Goal: Use online tool/utility: Utilize a website feature to perform a specific function

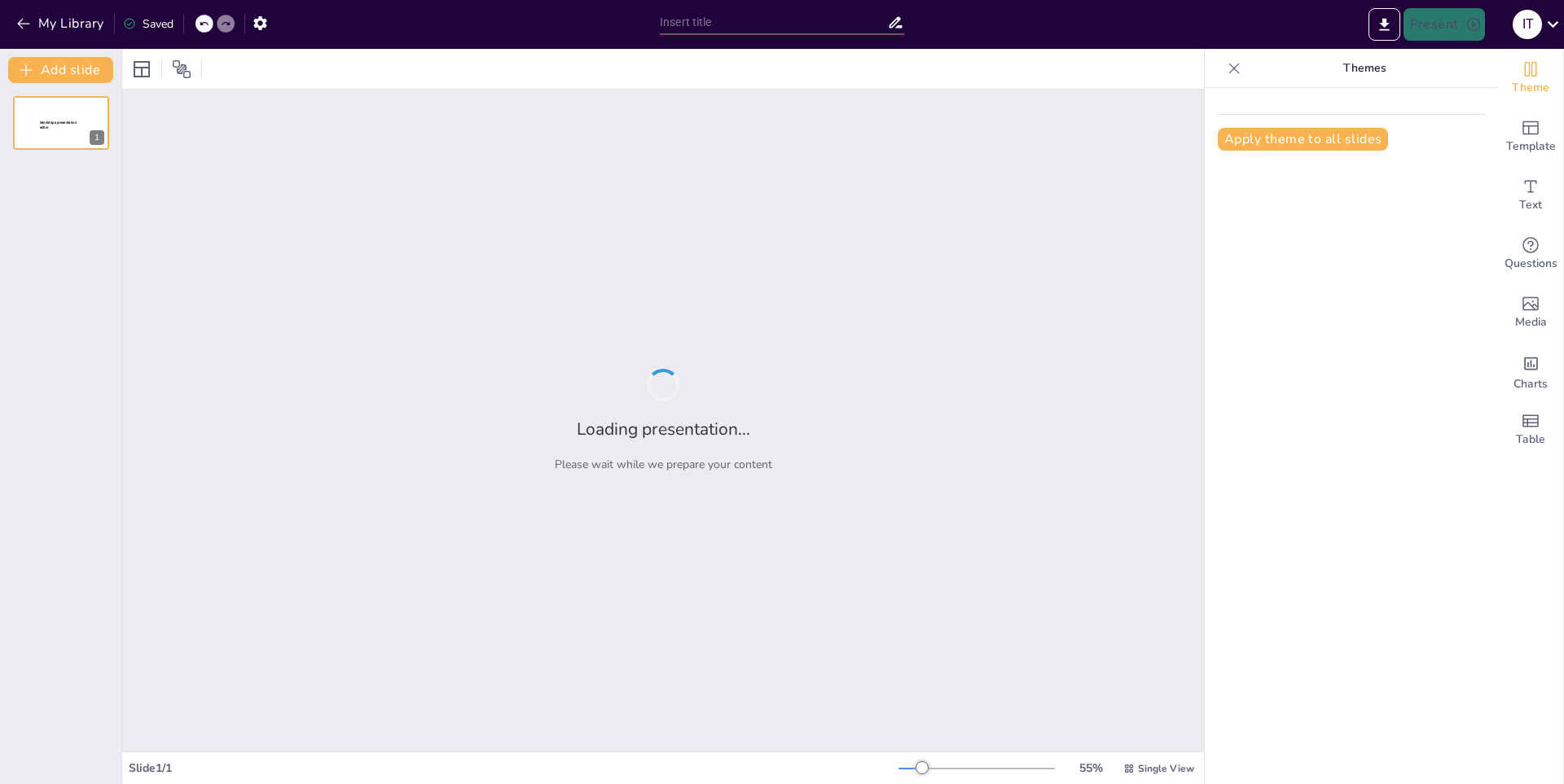
type input "Educación y Conciencia sobre el Cambio Climático"
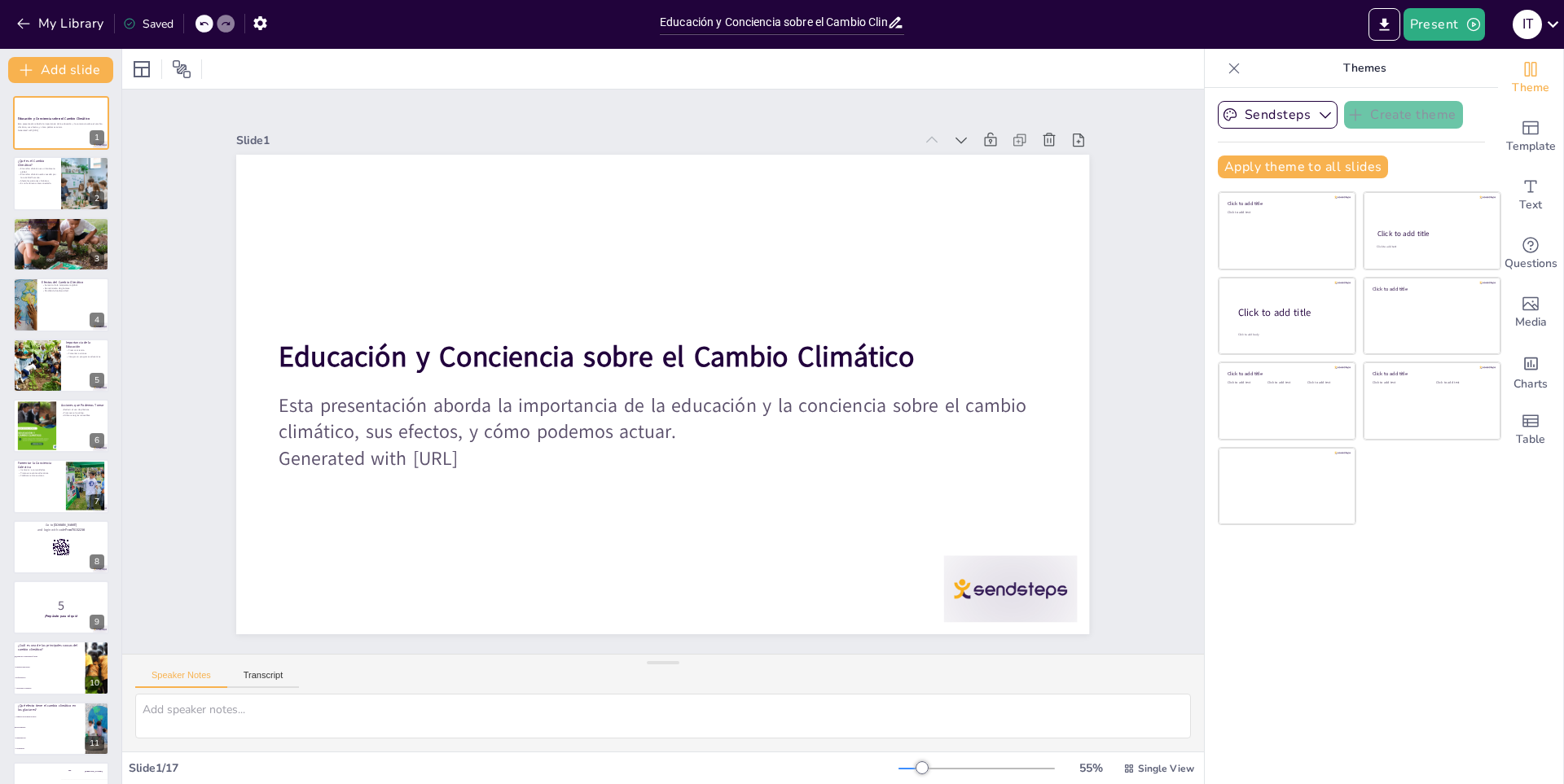
checkbox input "true"
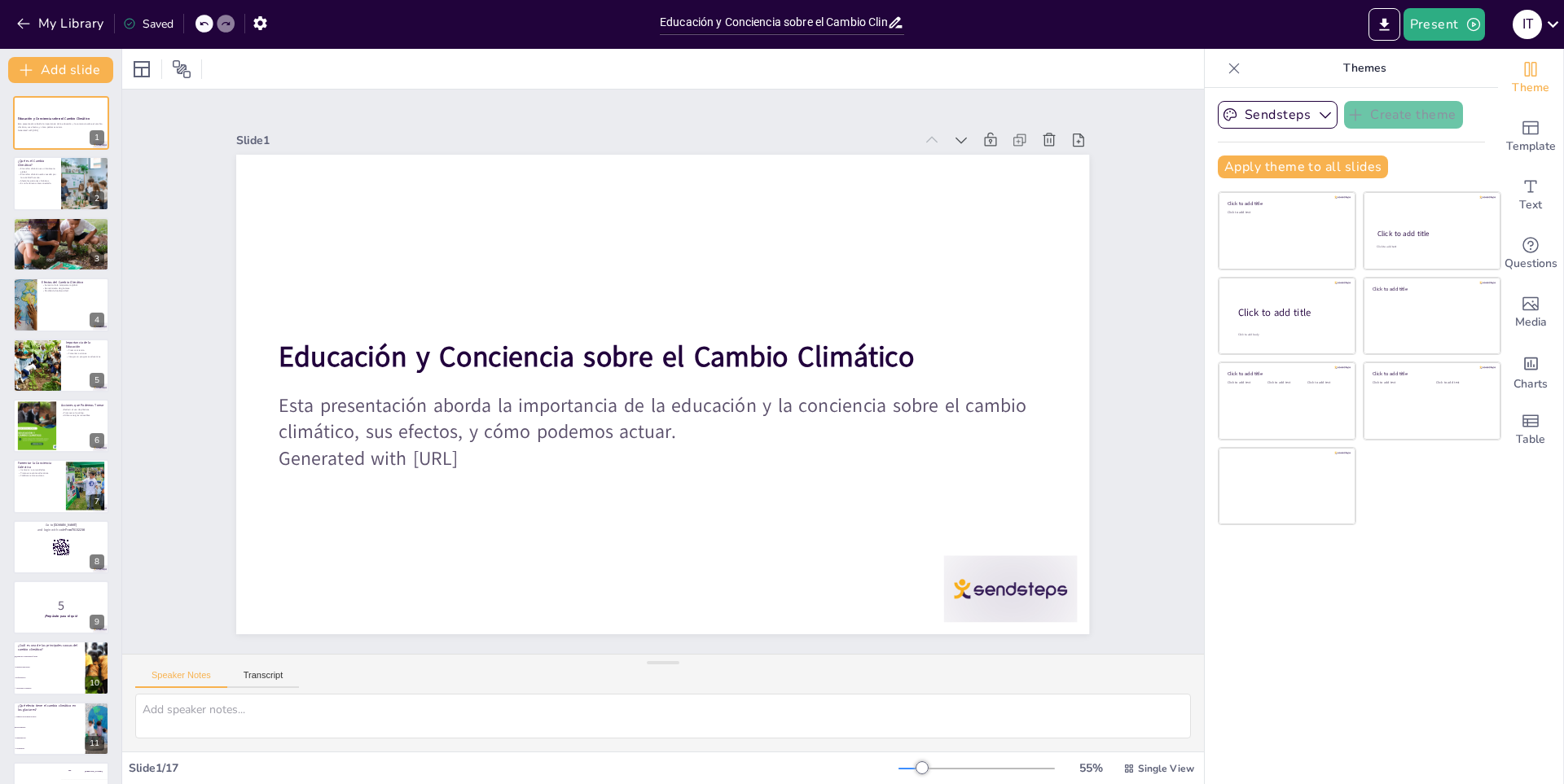
checkbox input "true"
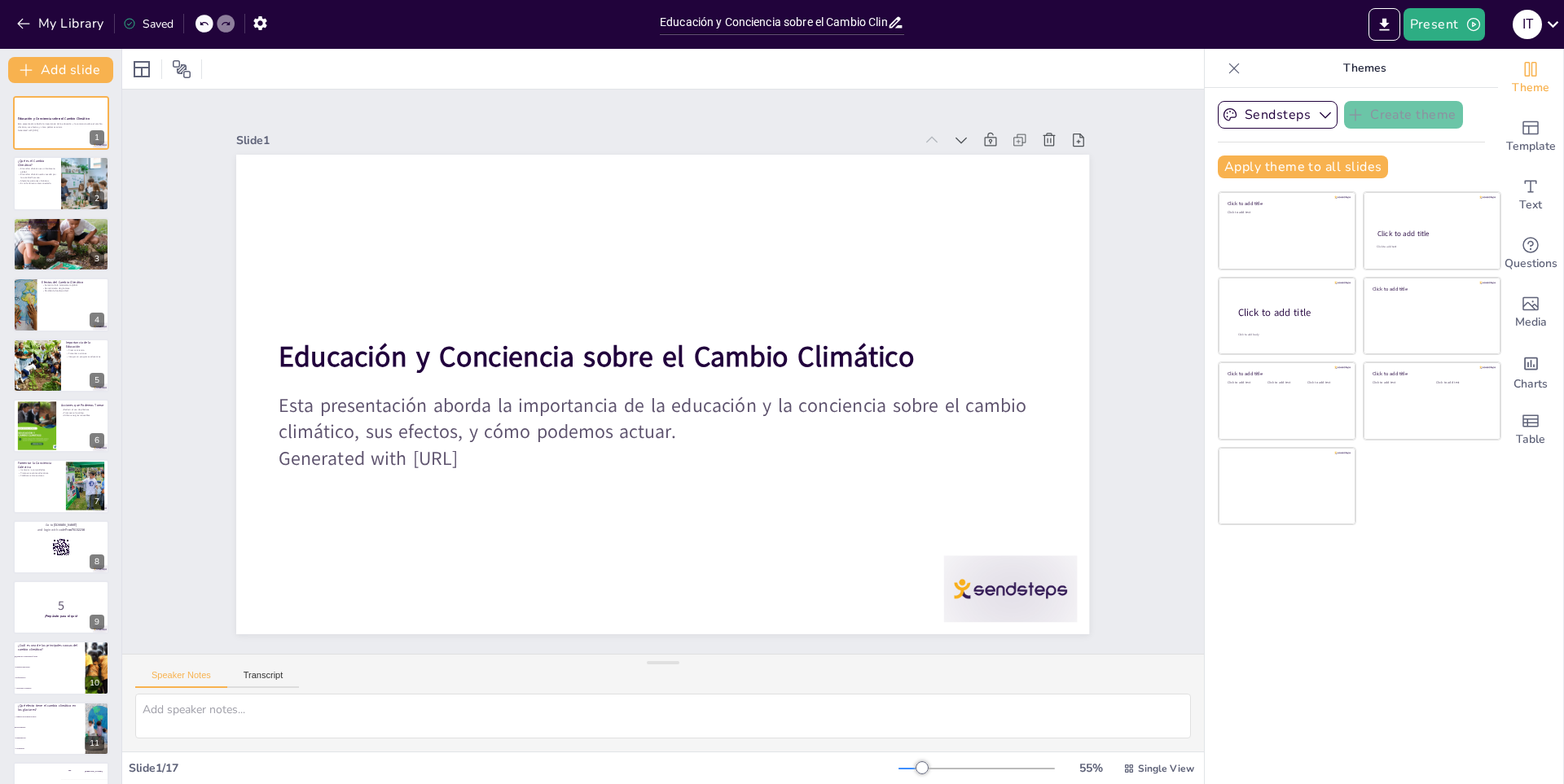
checkbox input "true"
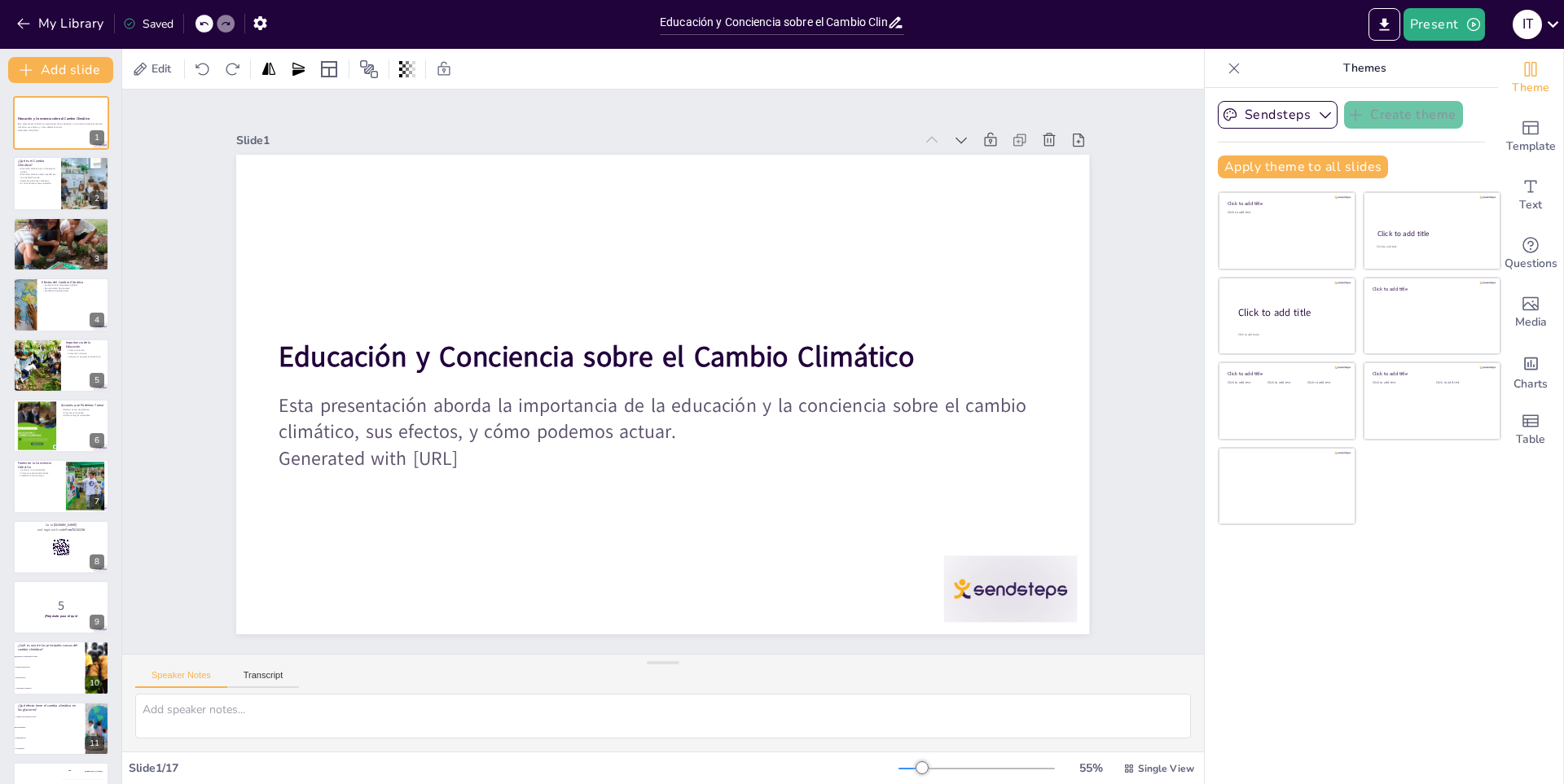
checkbox input "true"
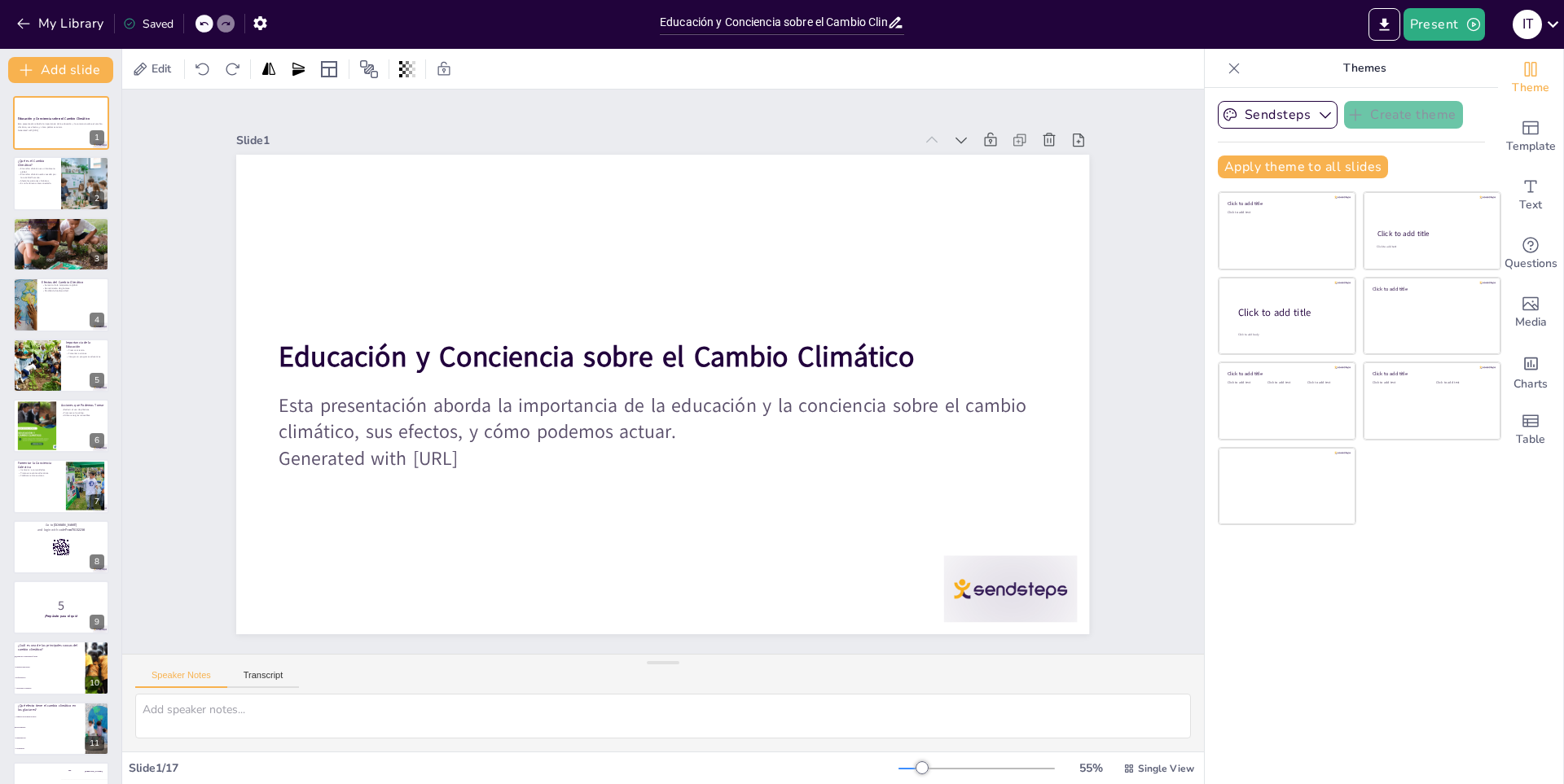
checkbox input "true"
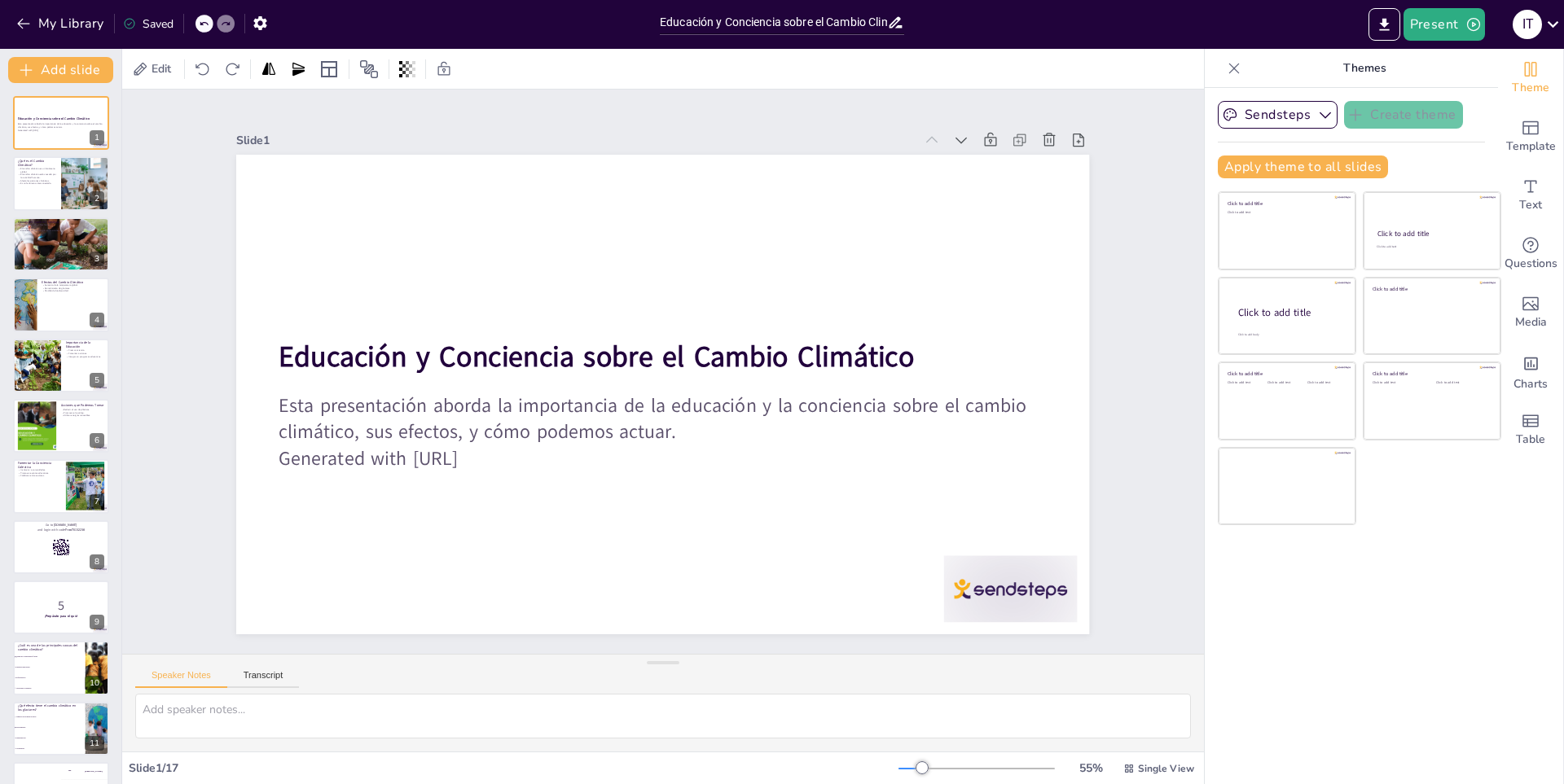
checkbox input "true"
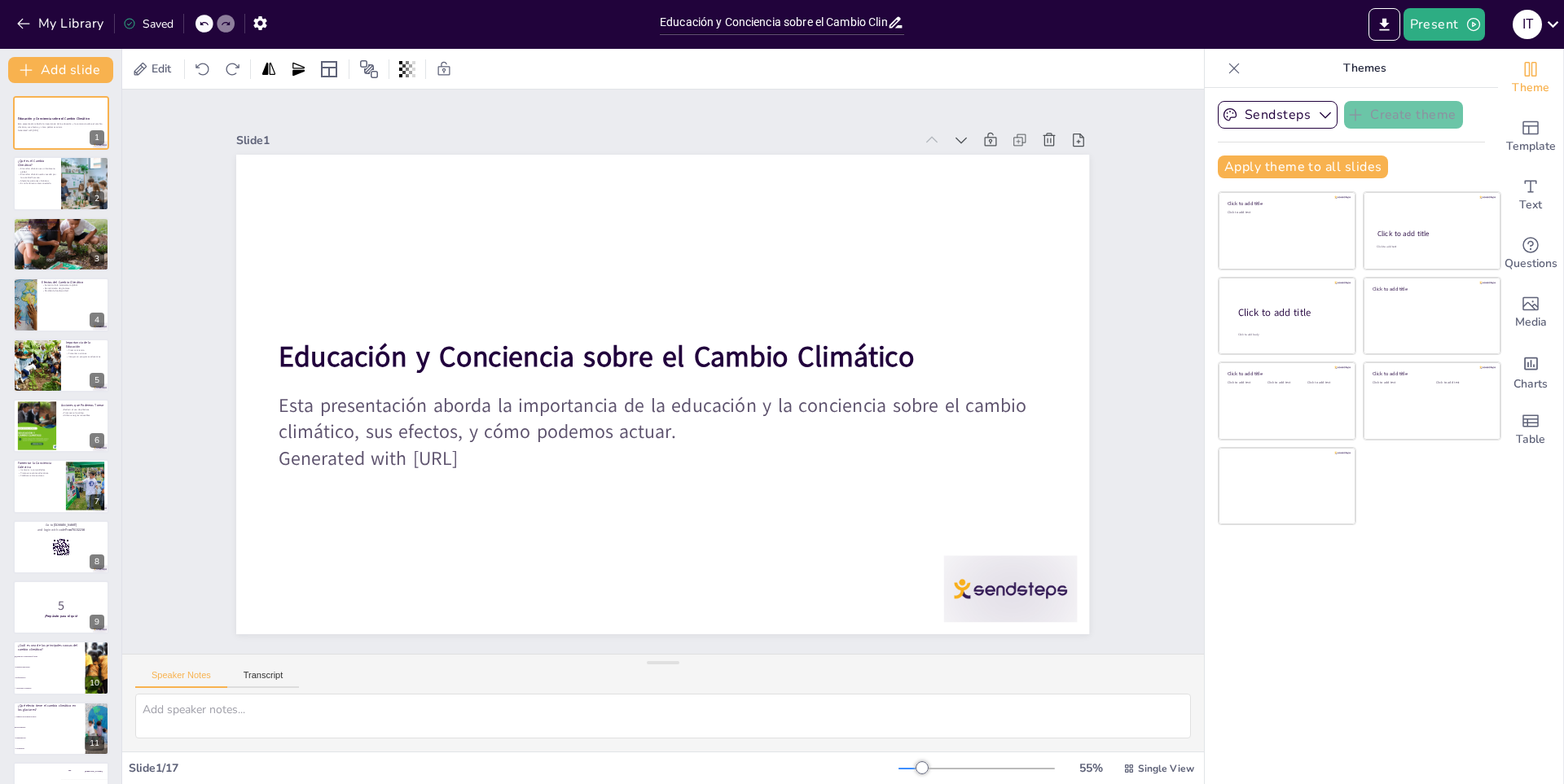
checkbox input "true"
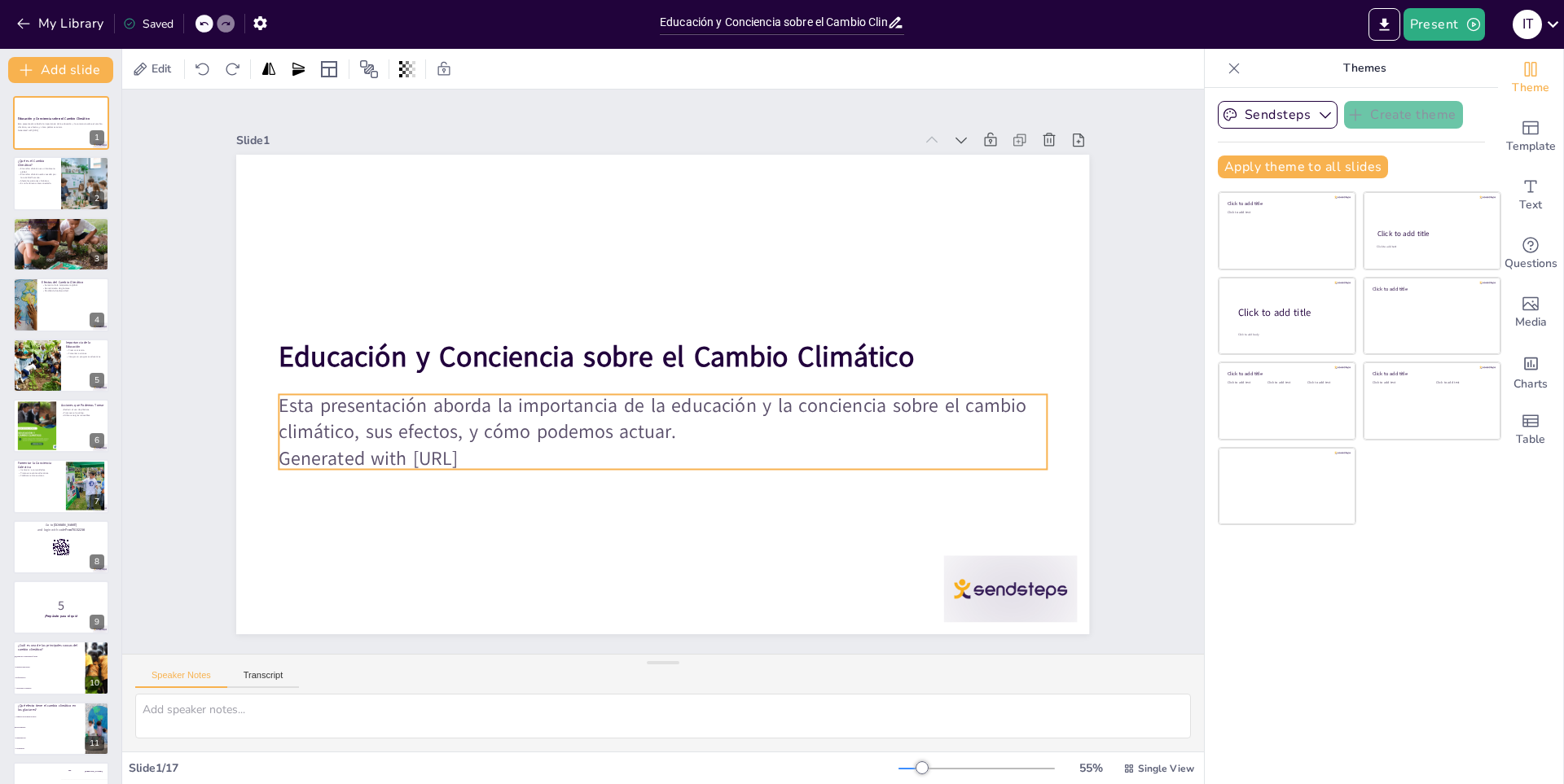
checkbox input "true"
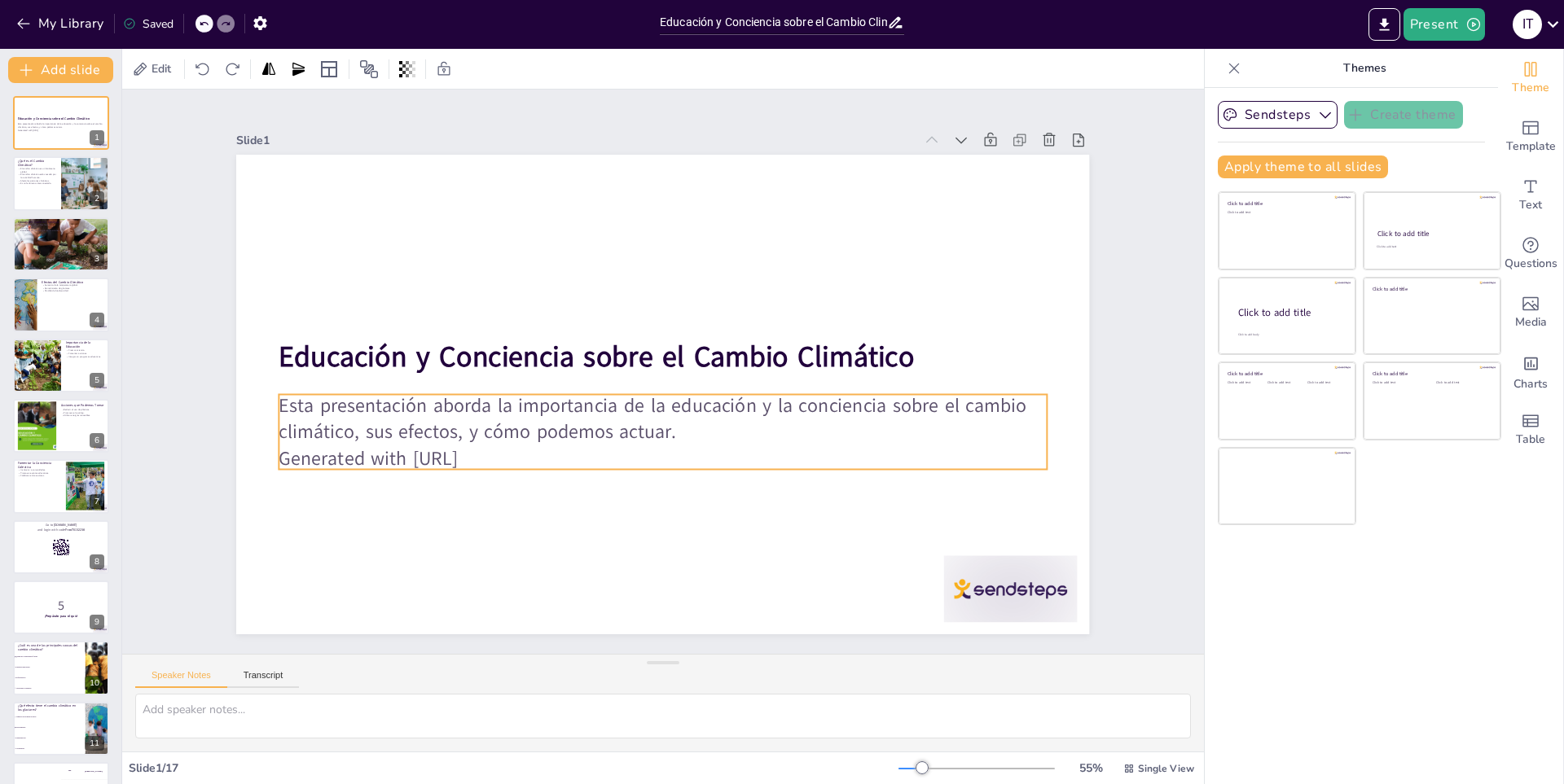
checkbox input "true"
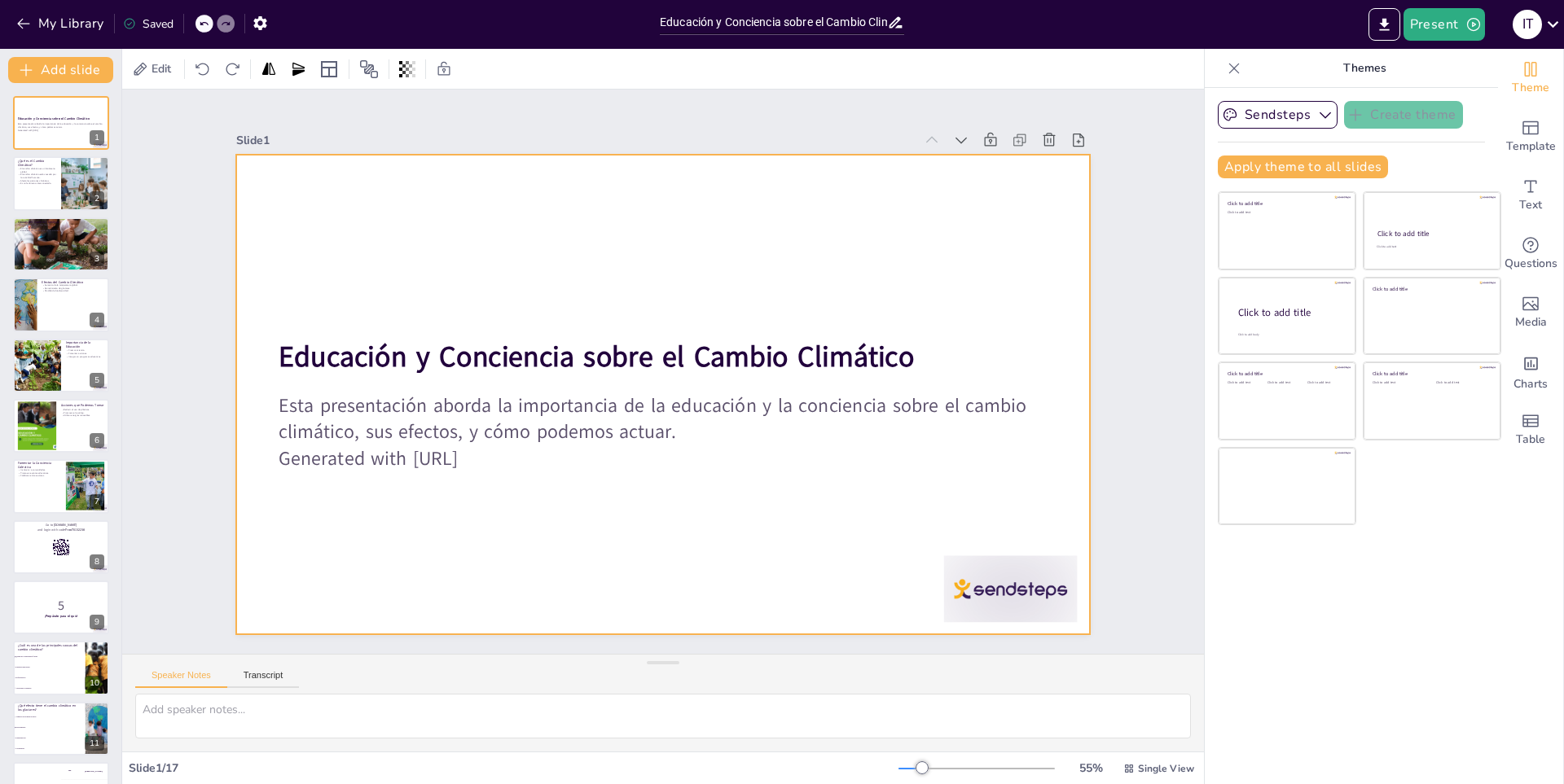
checkbox input "true"
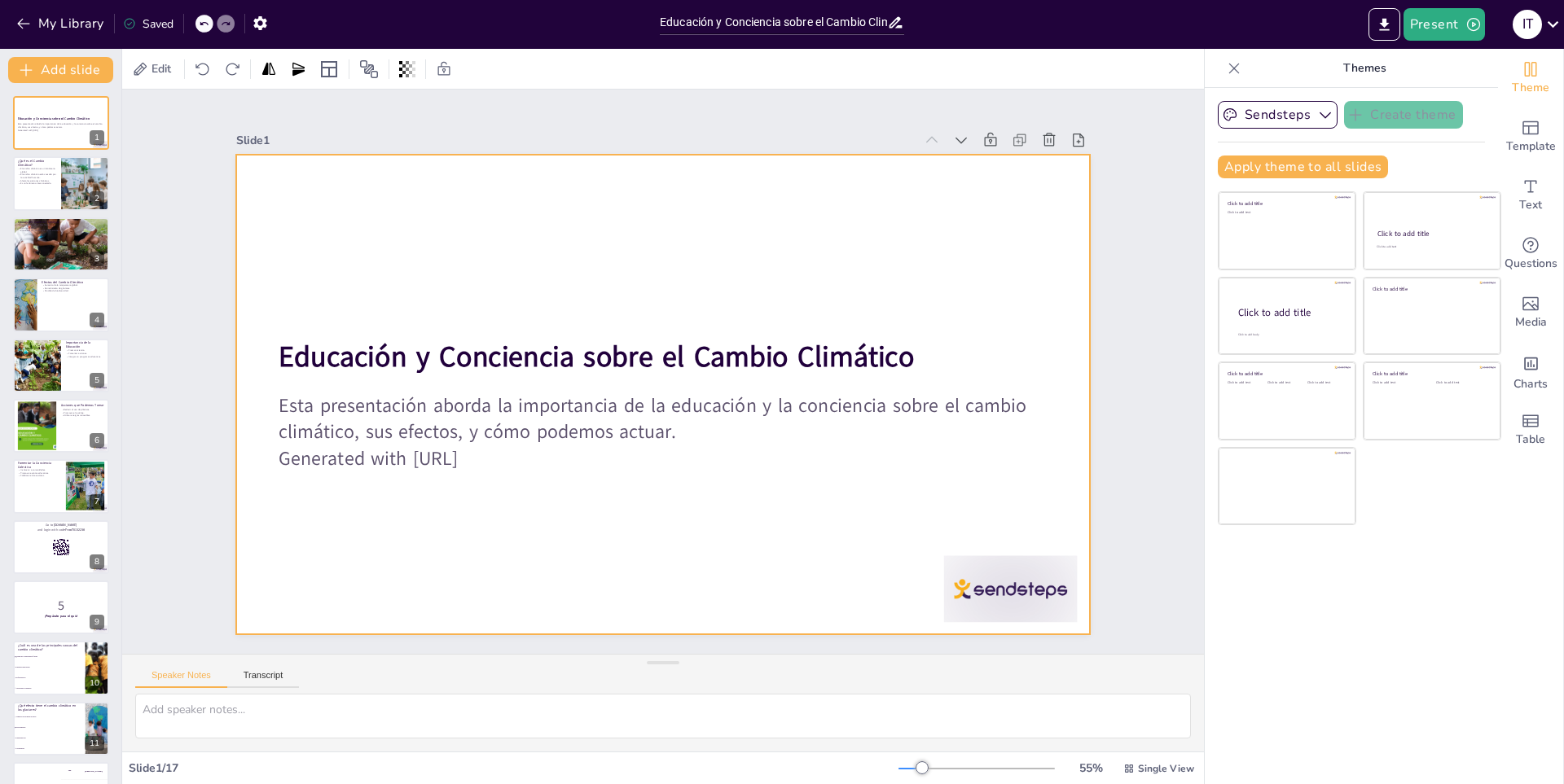
checkbox input "true"
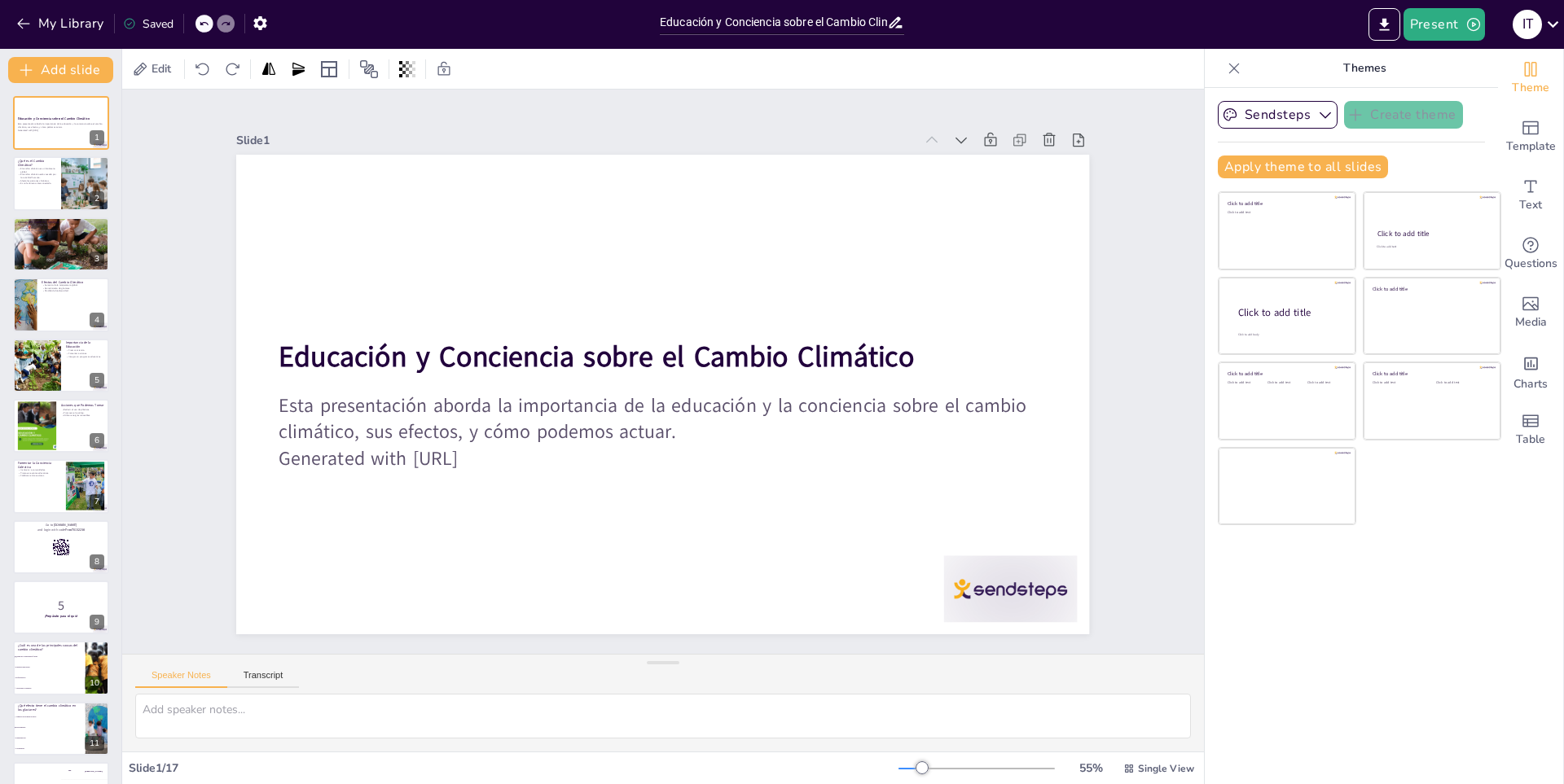
checkbox input "true"
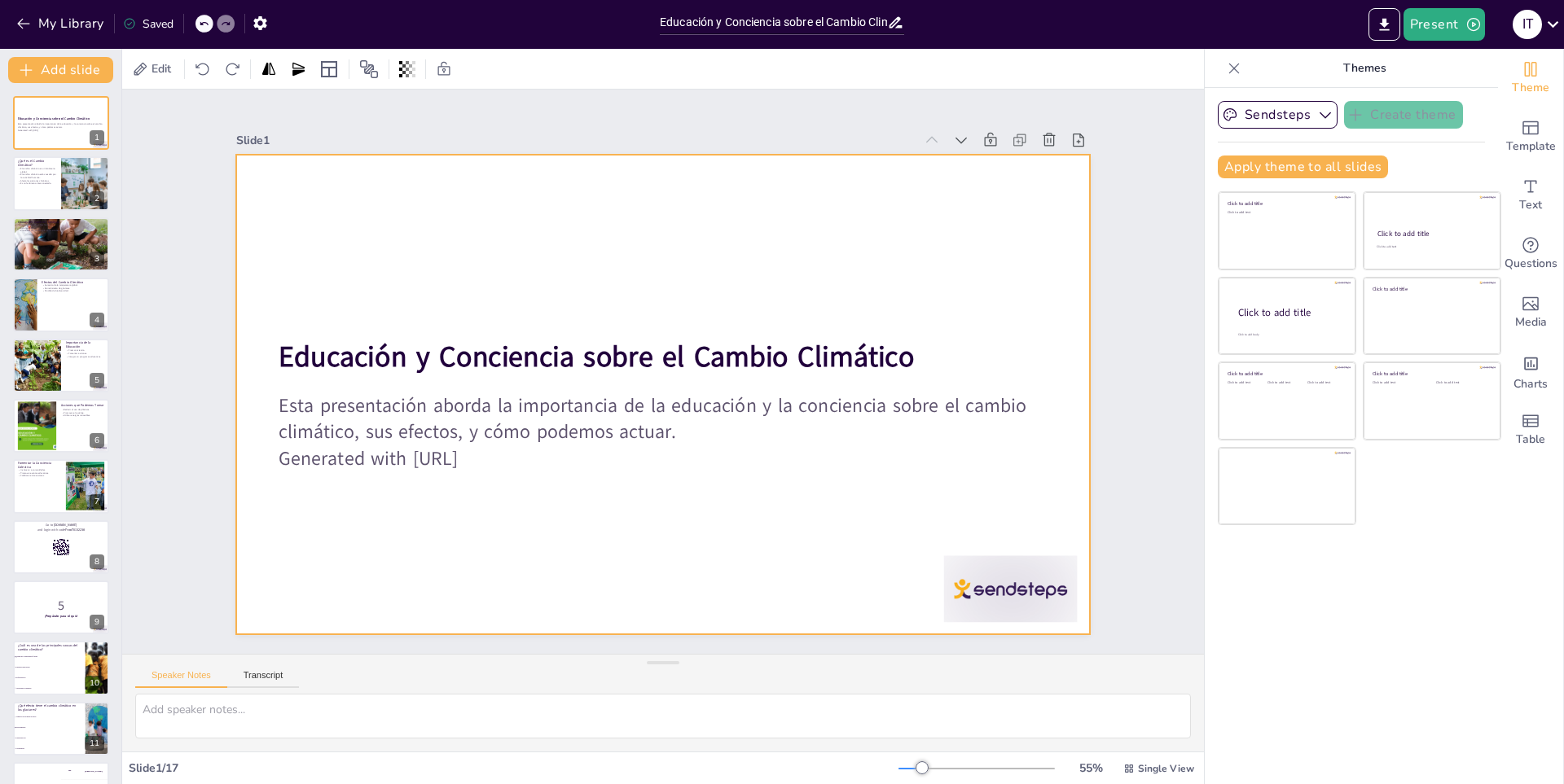
checkbox input "true"
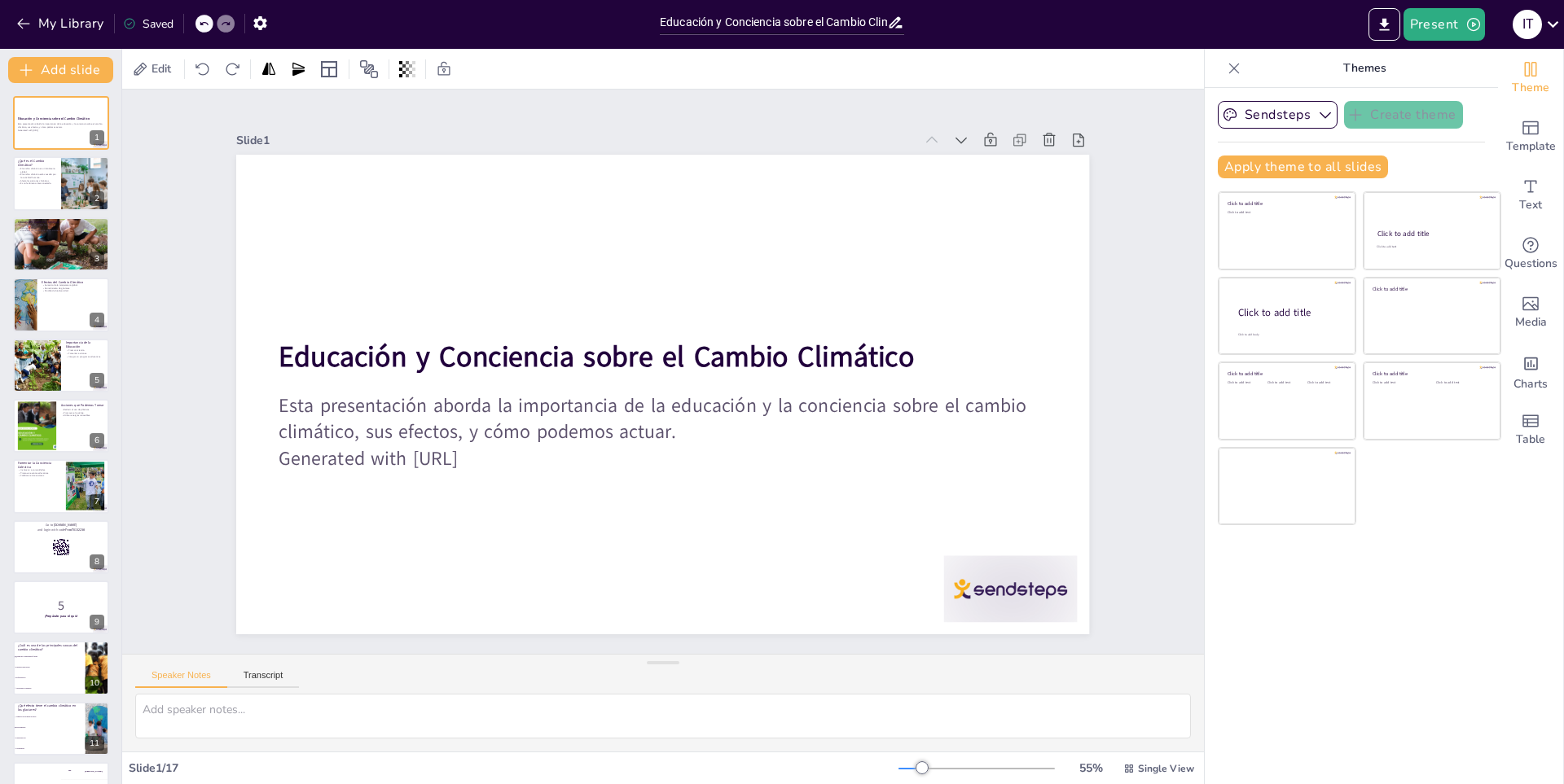
click at [0, 27] on div "My Library Saved" at bounding box center [138, 22] width 276 height 29
click at [13, 25] on button "My Library" at bounding box center [62, 23] width 98 height 26
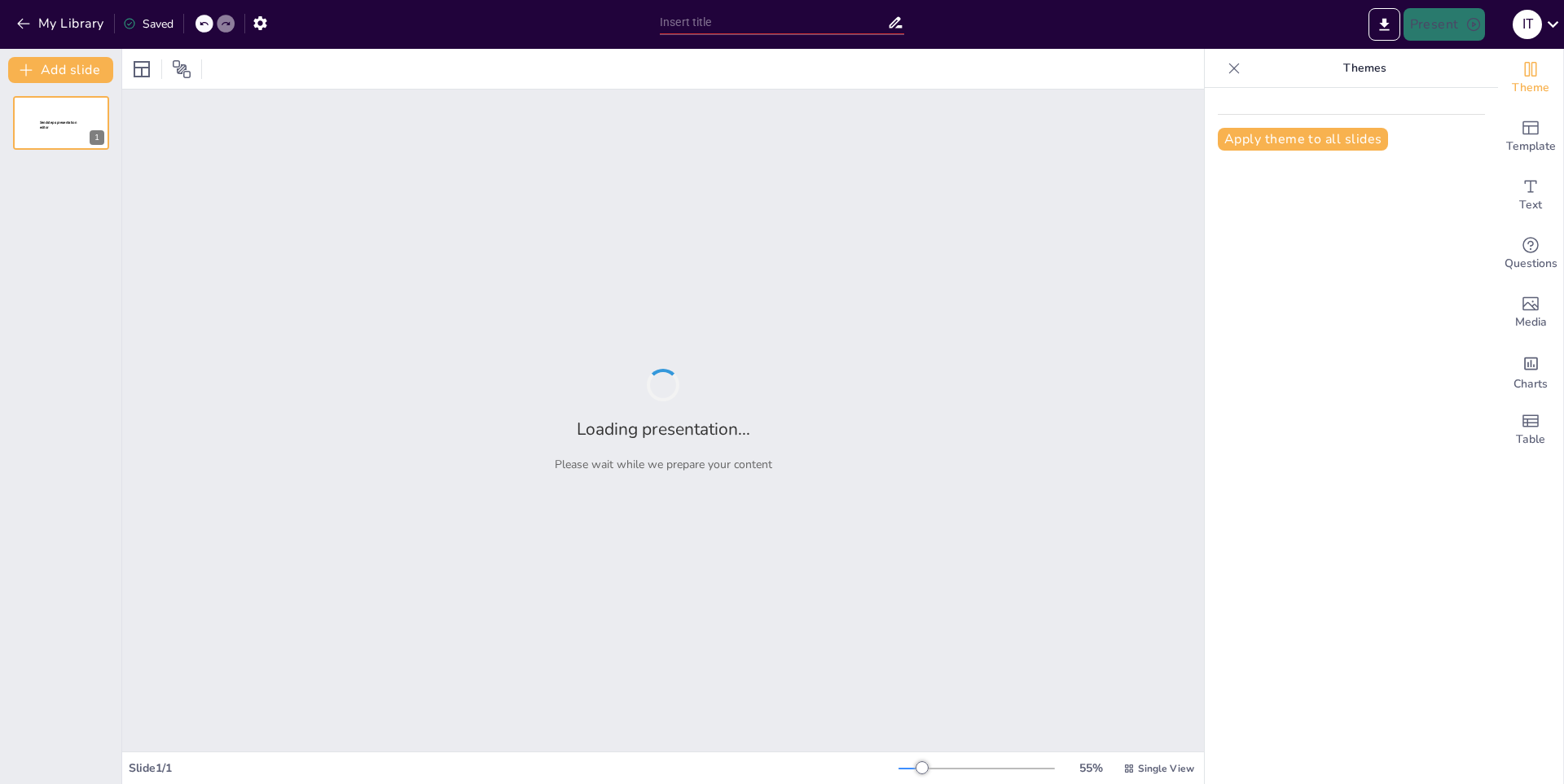
type input "Introducción a la Inteligencia Artificial: Conceptos Clave"
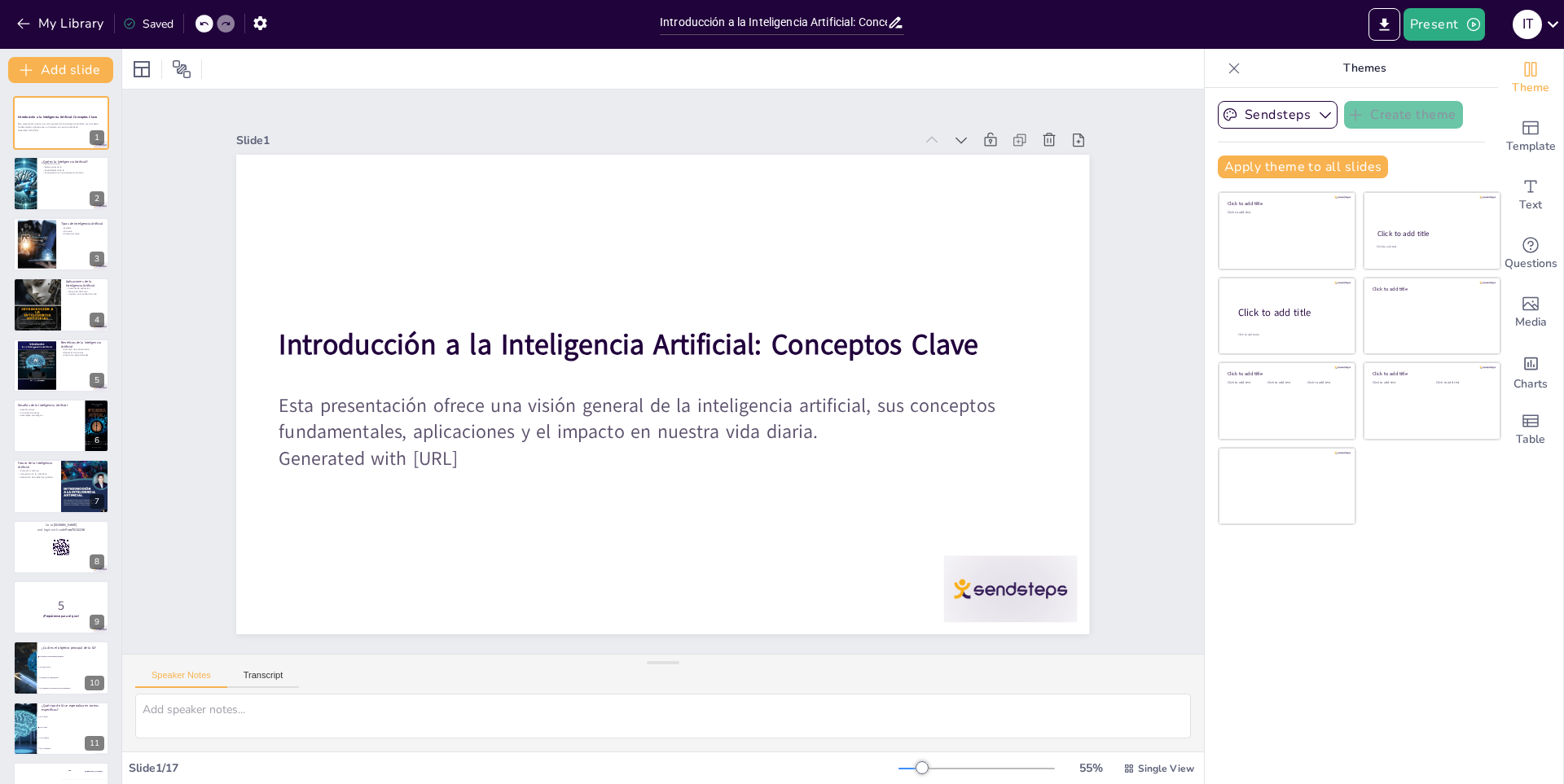
checkbox input "true"
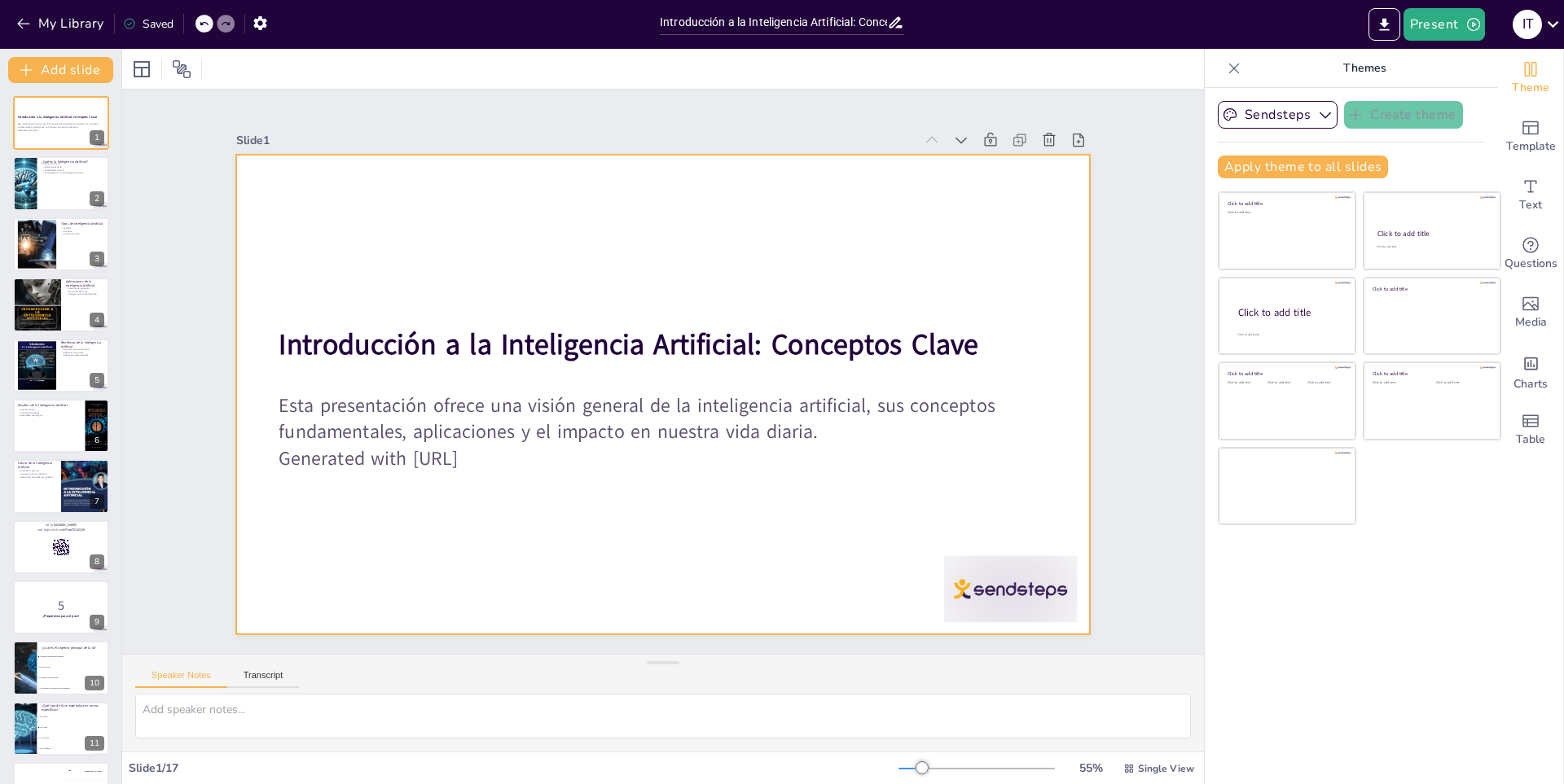
checkbox input "true"
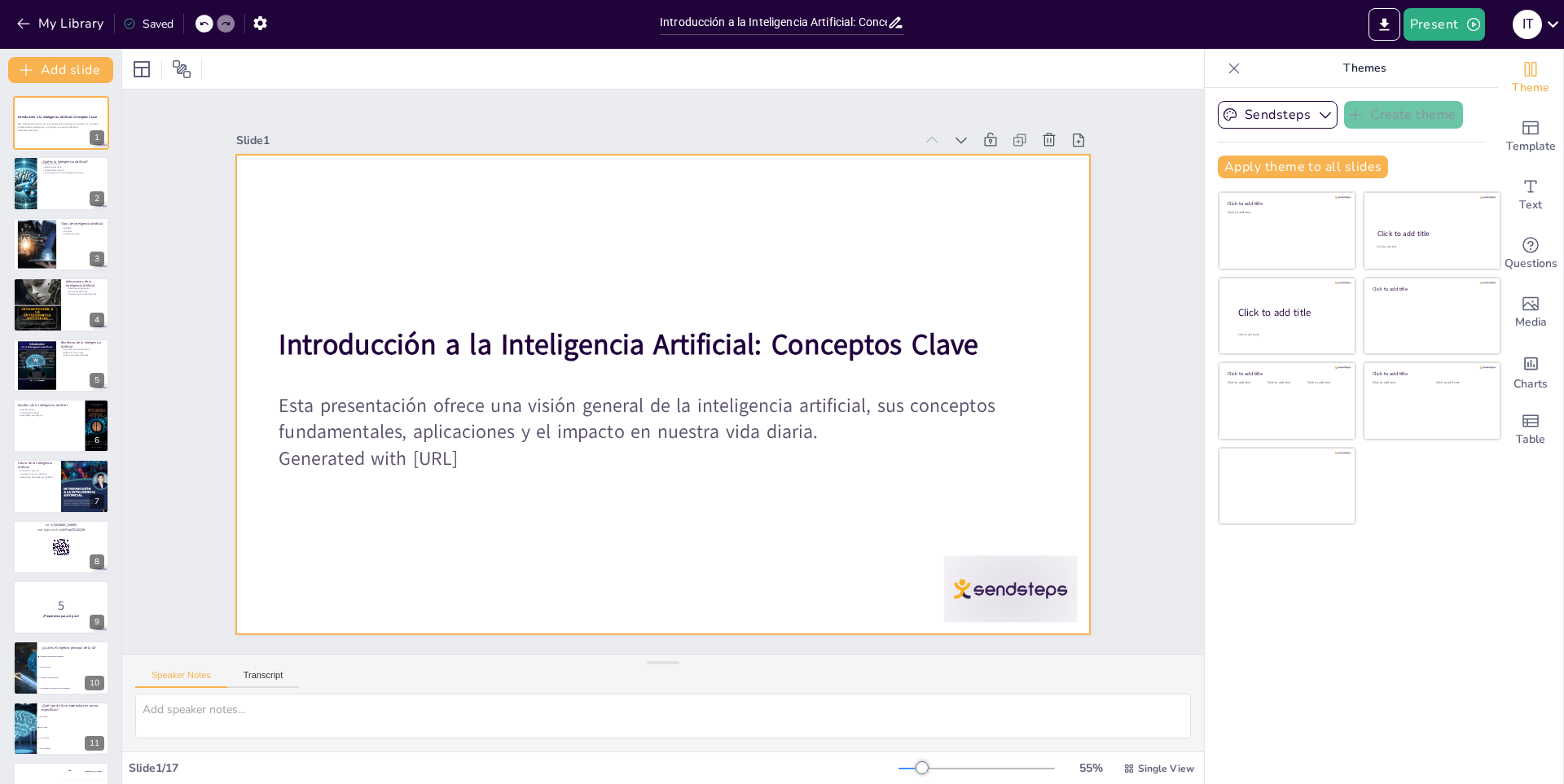
checkbox input "true"
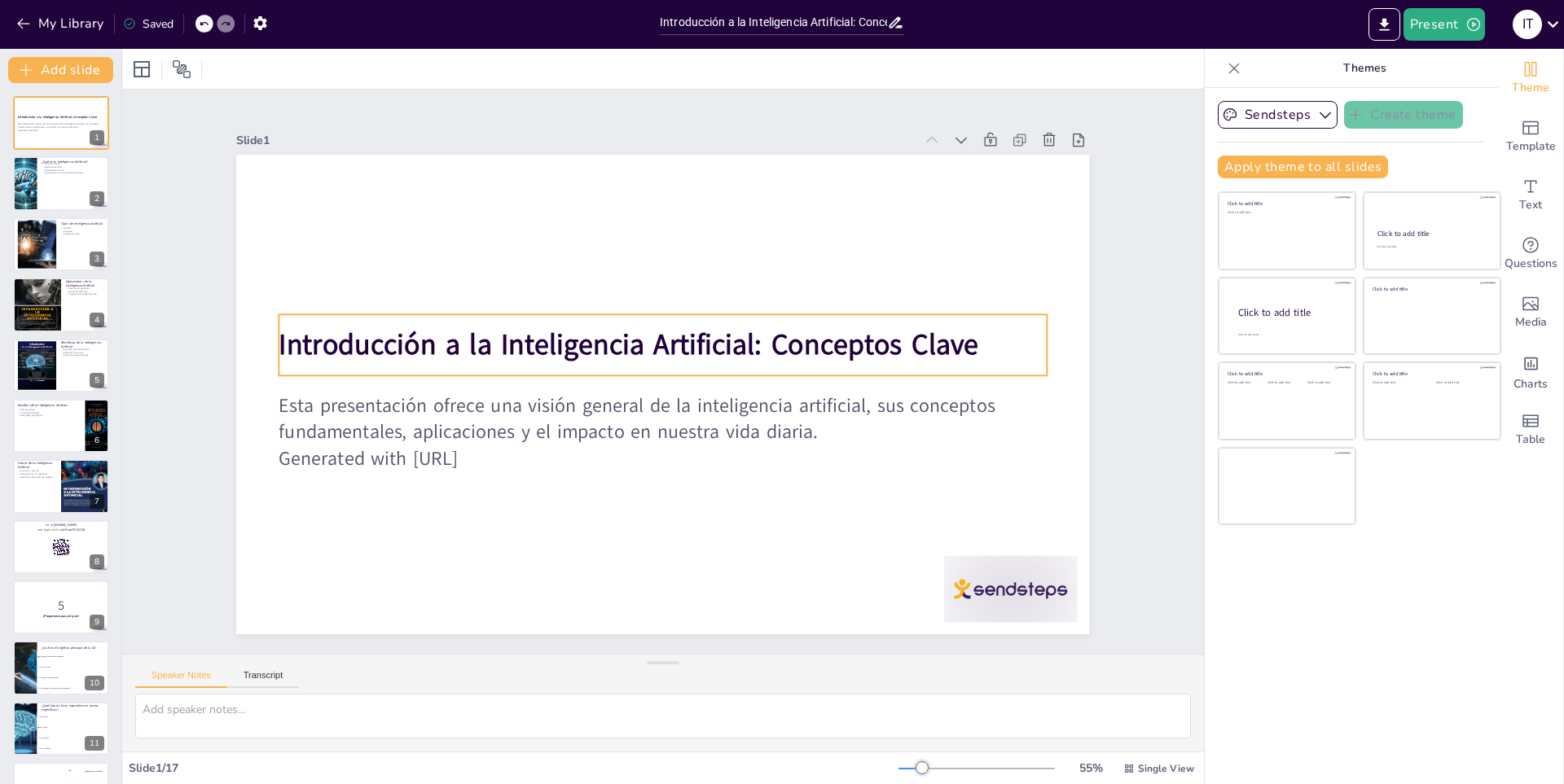
checkbox input "true"
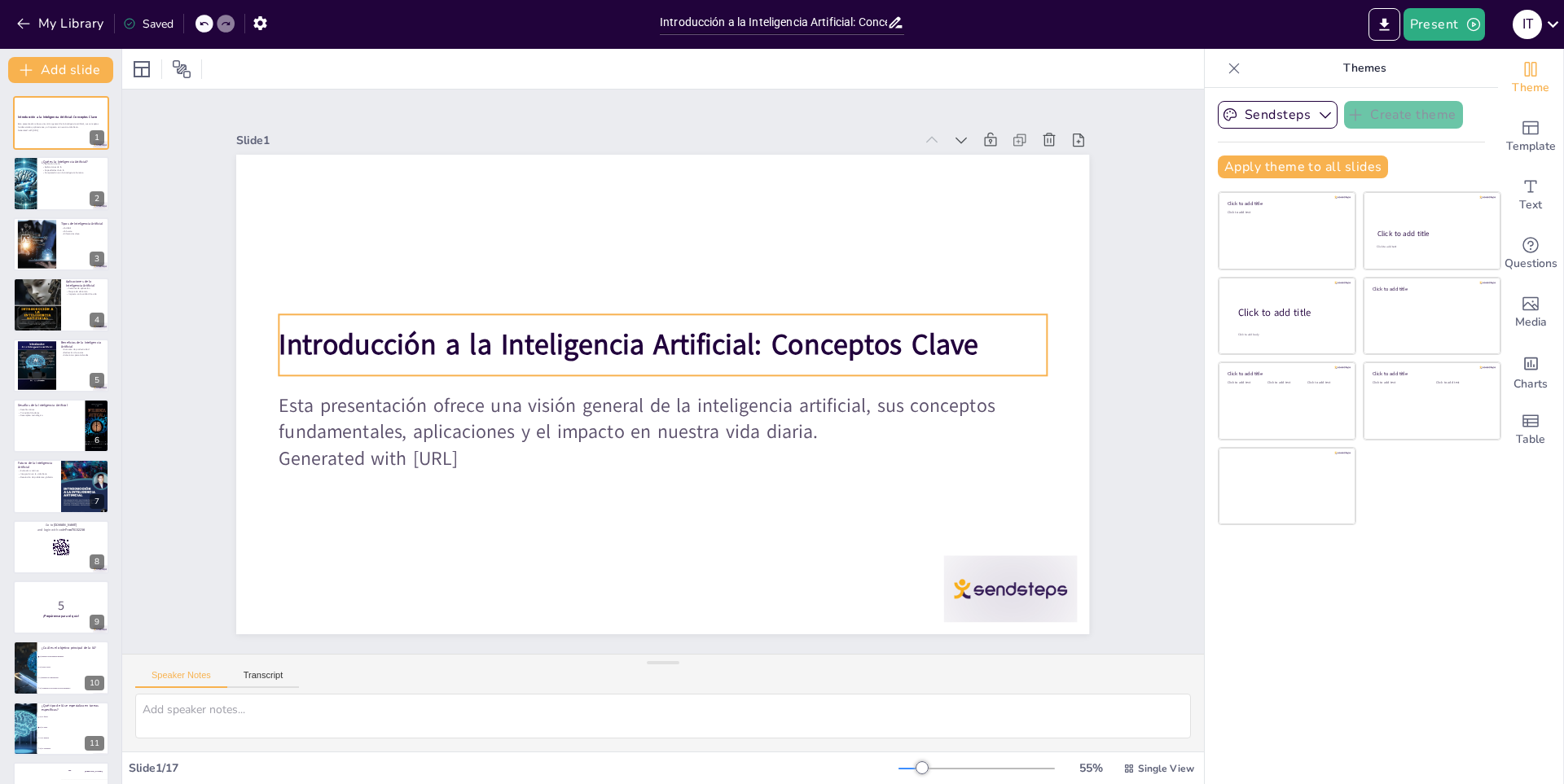
checkbox input "true"
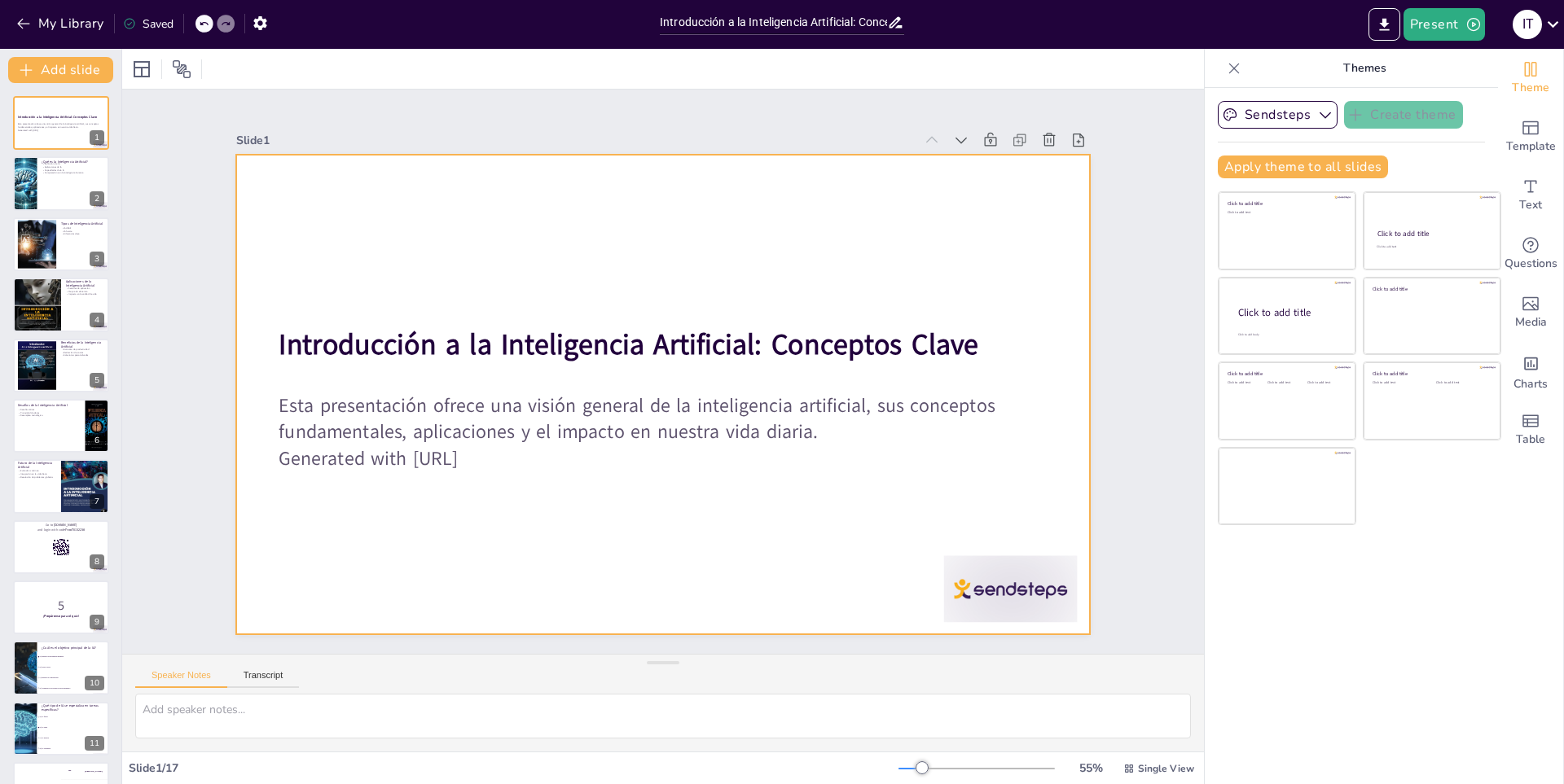
checkbox input "true"
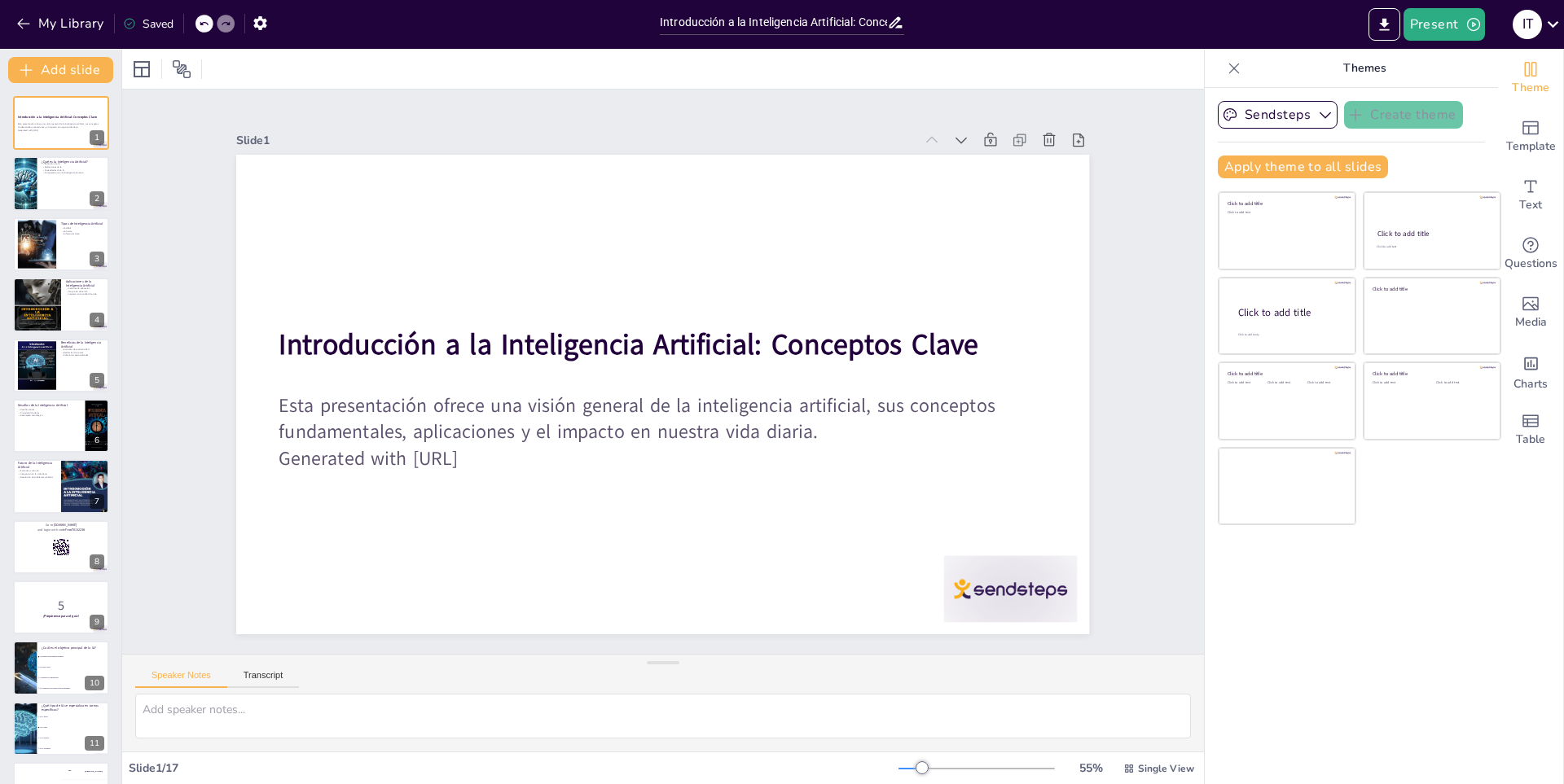
checkbox input "true"
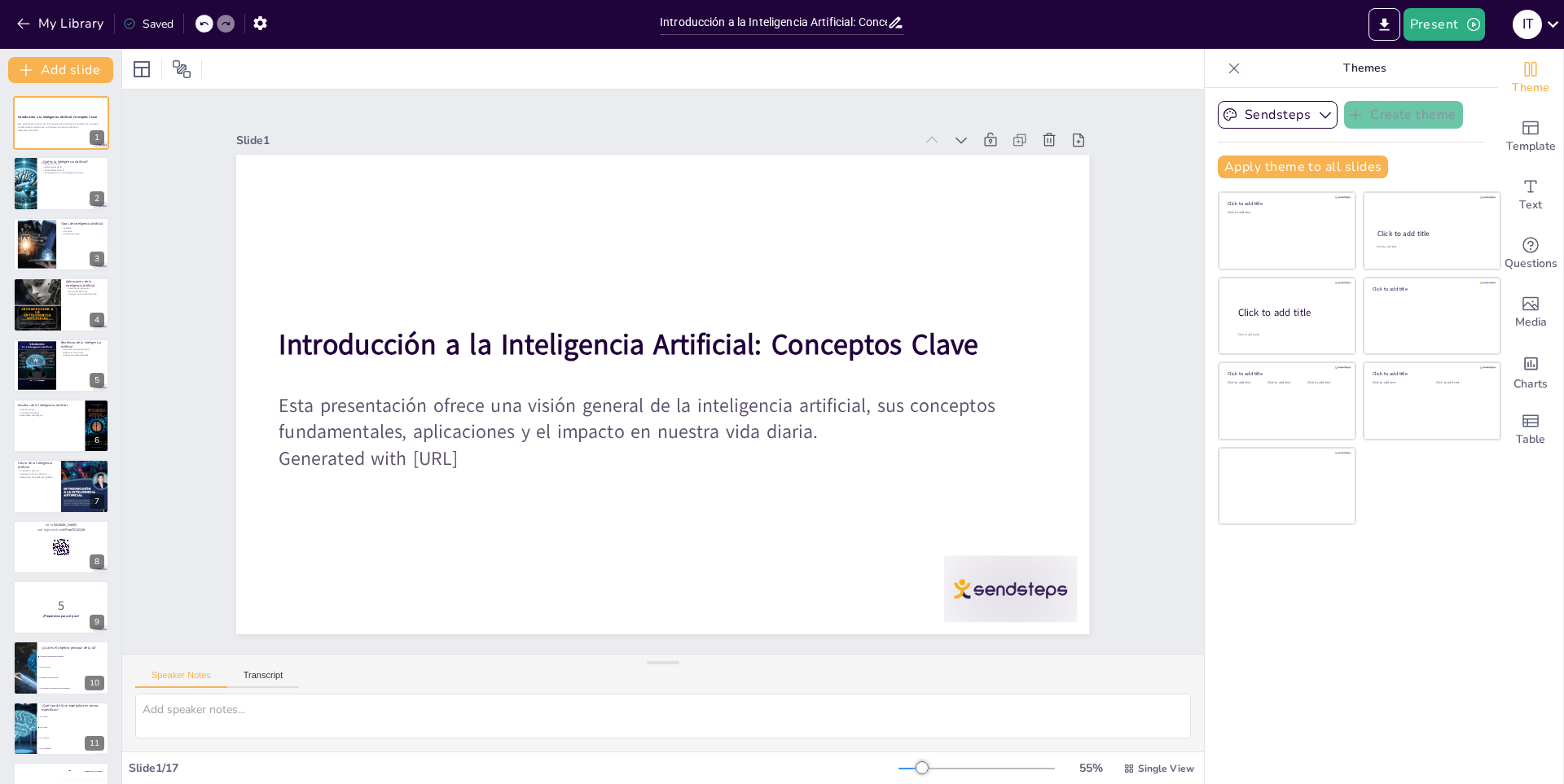
click at [1148, 250] on div "Slide 1 Introducción a la Inteligencia Artificial: Conceptos Clave Esta present…" at bounding box center [664, 372] width 1220 height 1030
checkbox input "true"
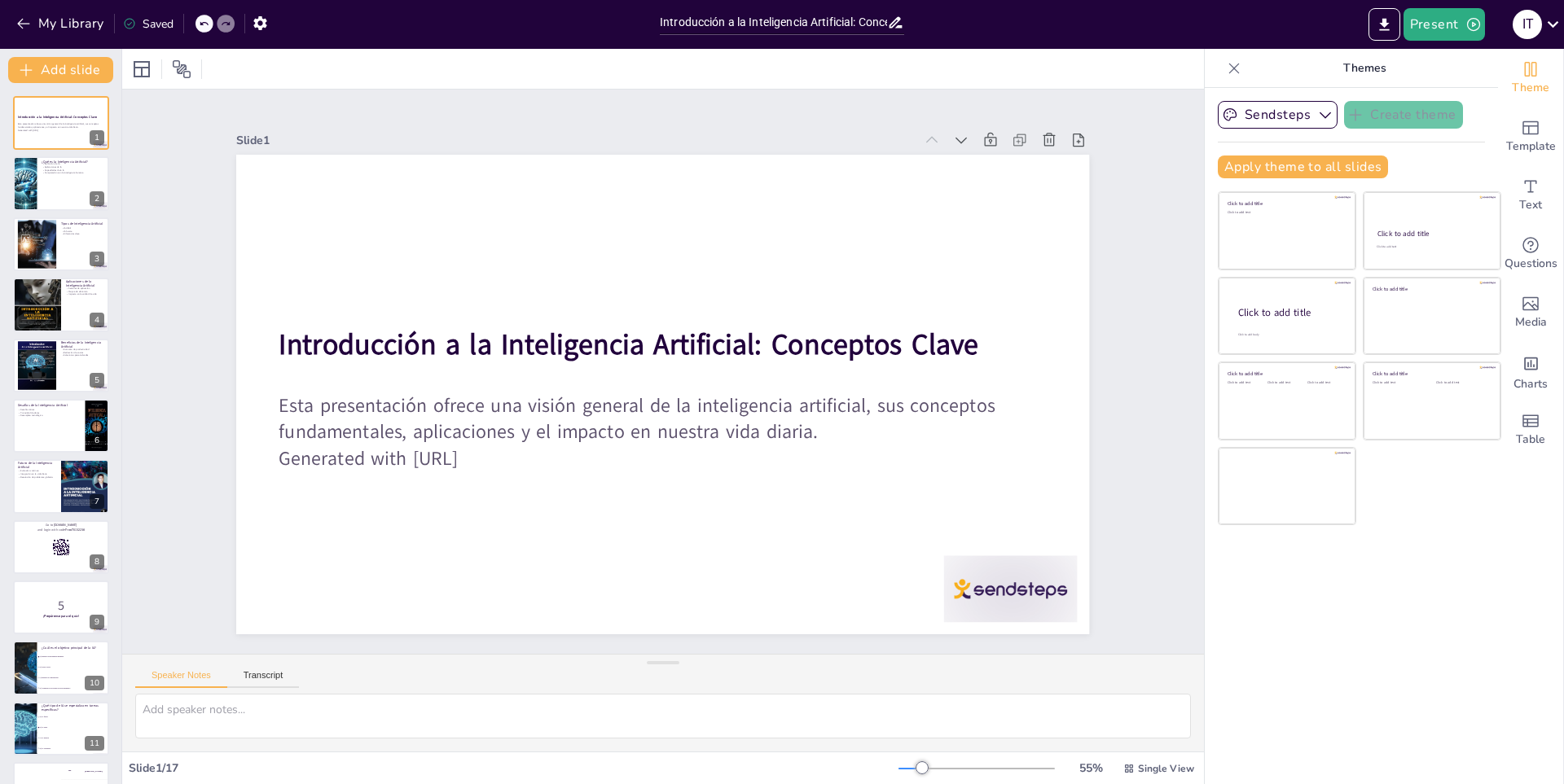
checkbox input "true"
click at [1423, 18] on button "Present" at bounding box center [1445, 24] width 82 height 33
click at [1351, 114] on div at bounding box center [782, 392] width 1564 height 784
click at [15, 24] on icon "button" at bounding box center [23, 23] width 16 height 16
